Goal: Information Seeking & Learning: Learn about a topic

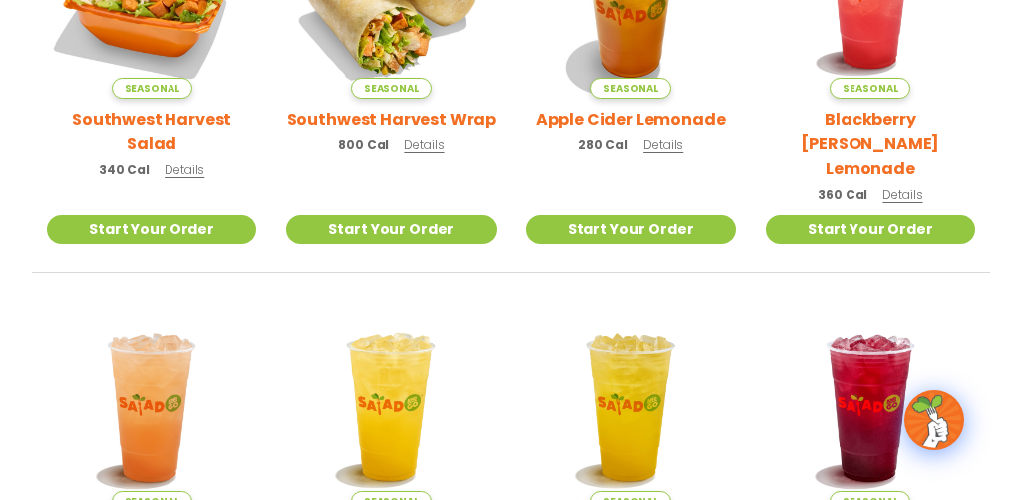
scroll to position [613, 0]
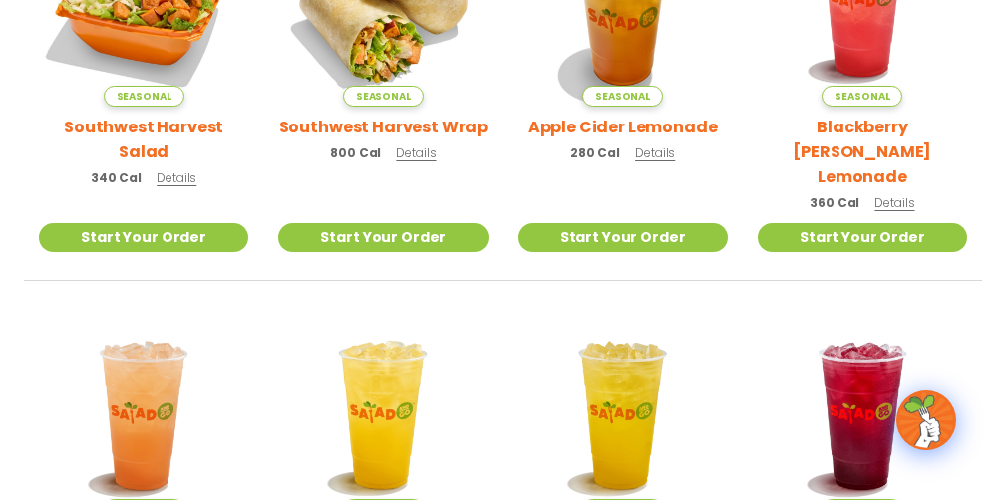
click at [181, 169] on span "Details" at bounding box center [177, 177] width 40 height 17
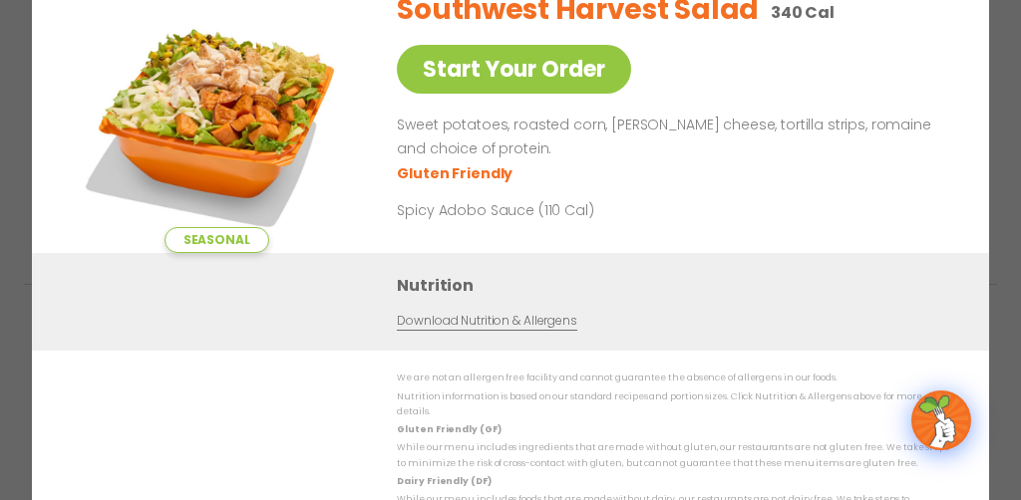
click at [692, 408] on p "Nutrition information is based on our standard recipes and portion sizes. Click…" at bounding box center [673, 405] width 552 height 31
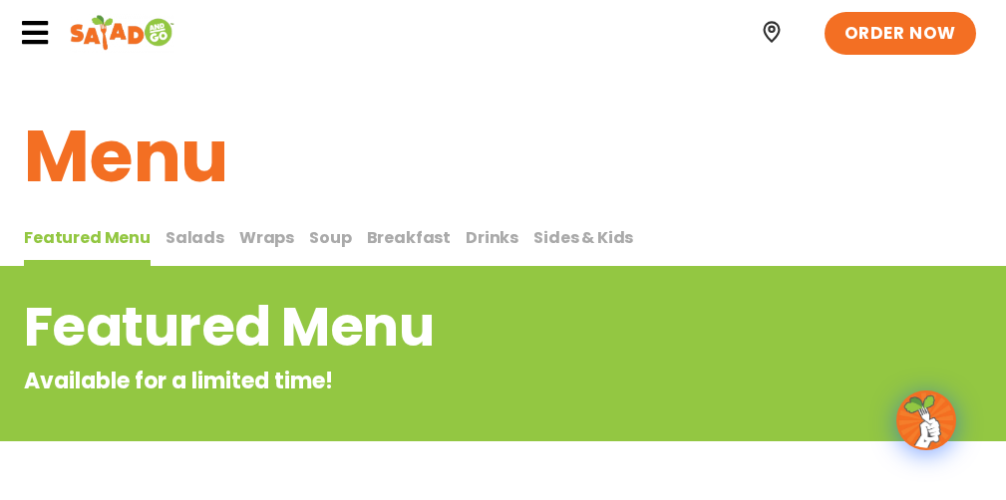
click at [165, 248] on span "Salads" at bounding box center [194, 237] width 59 height 23
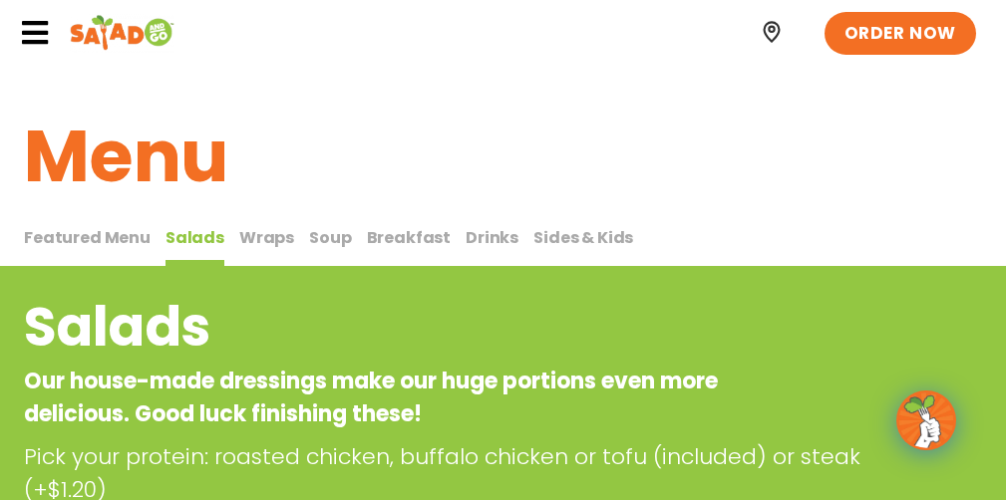
click at [905, 198] on h1 "Menu" at bounding box center [503, 157] width 958 height 108
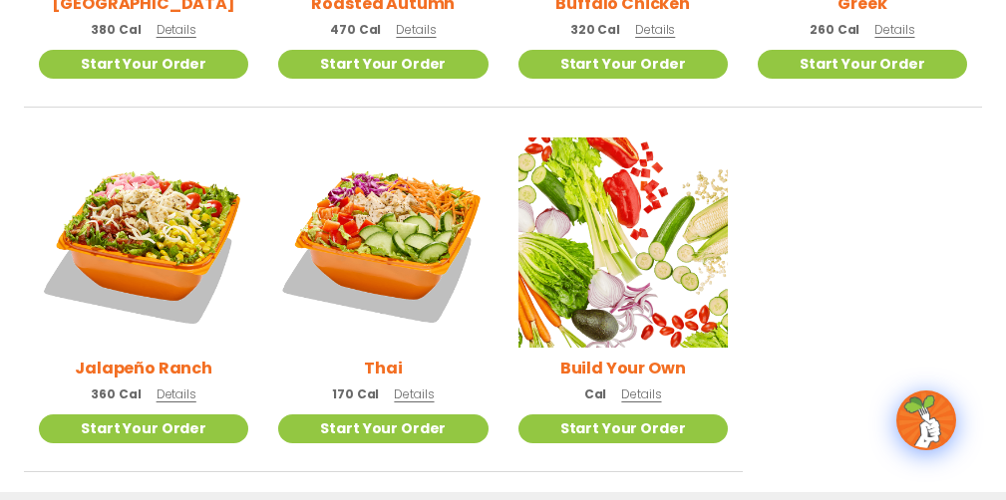
scroll to position [1203, 0]
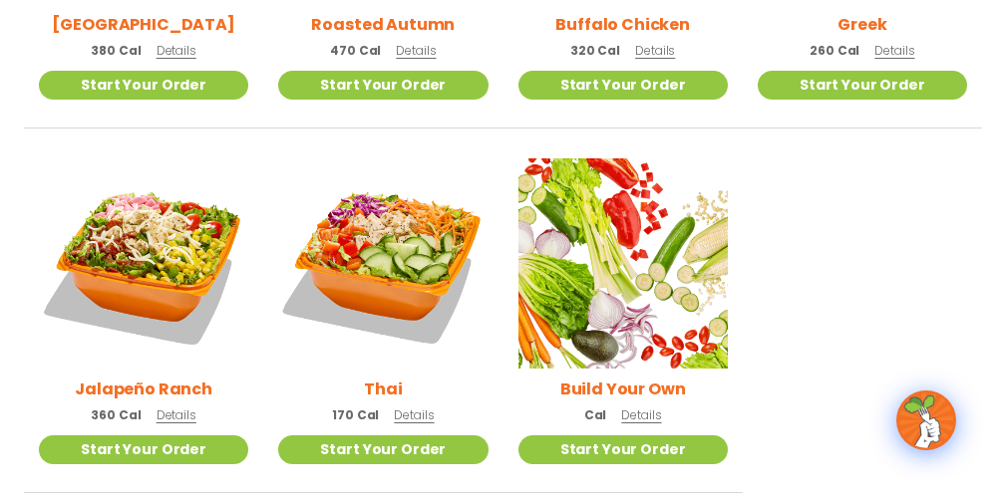
click at [176, 407] on span "Details" at bounding box center [177, 415] width 40 height 17
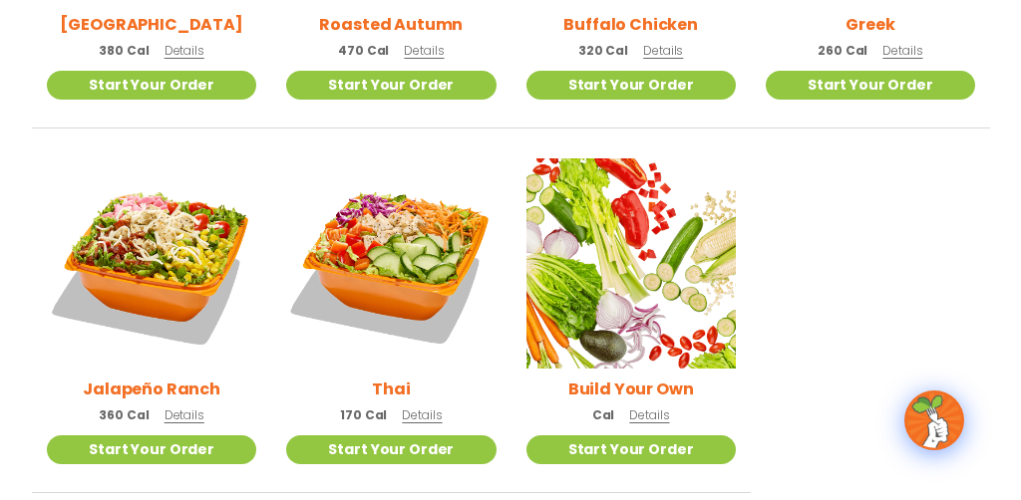
scroll to position [1210, 0]
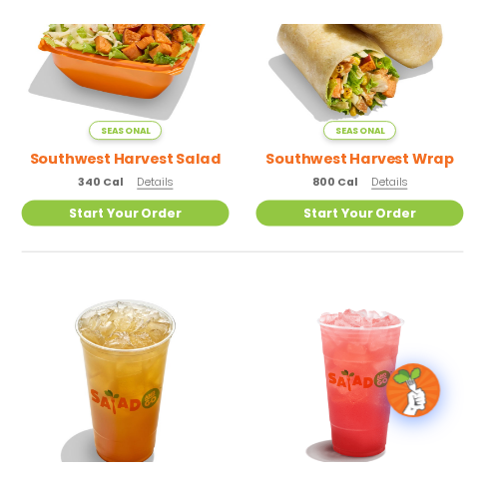
scroll to position [330, 0]
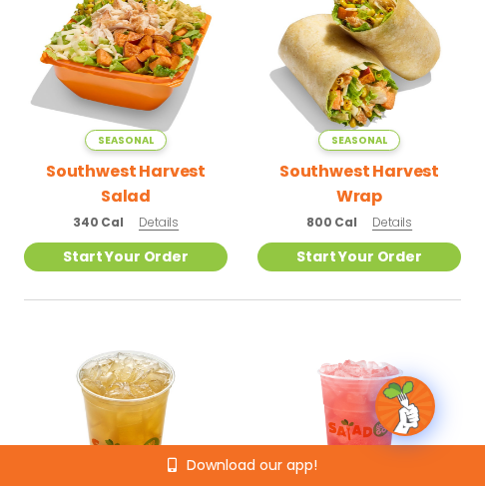
click at [76, 129] on p "Seasonal" at bounding box center [125, 140] width 203 height 22
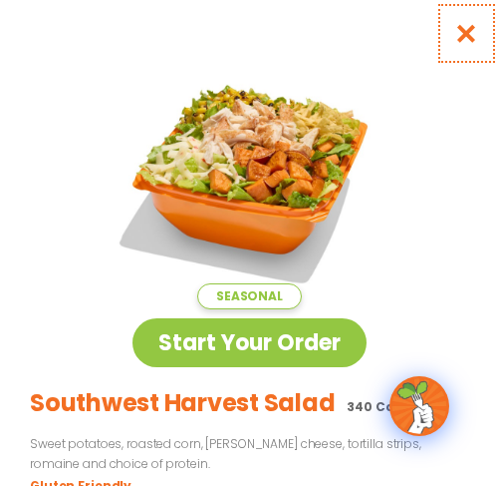
click at [455, 35] on icon "Close modal" at bounding box center [467, 33] width 25 height 21
